Goal: Transaction & Acquisition: Purchase product/service

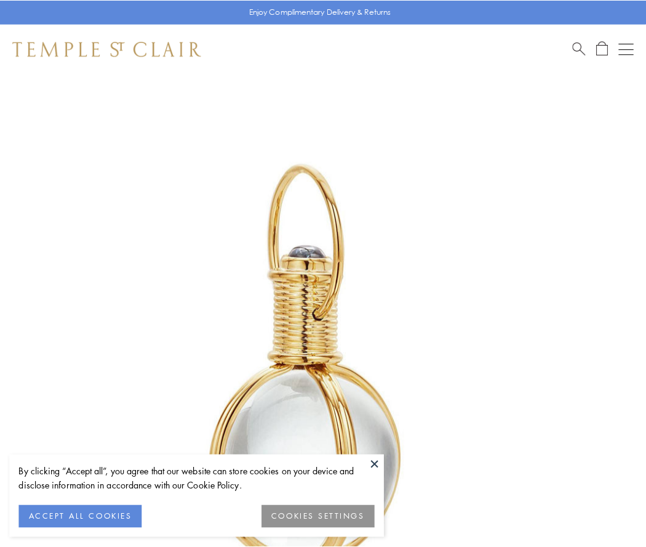
scroll to position [321, 0]
